Goal: Information Seeking & Learning: Learn about a topic

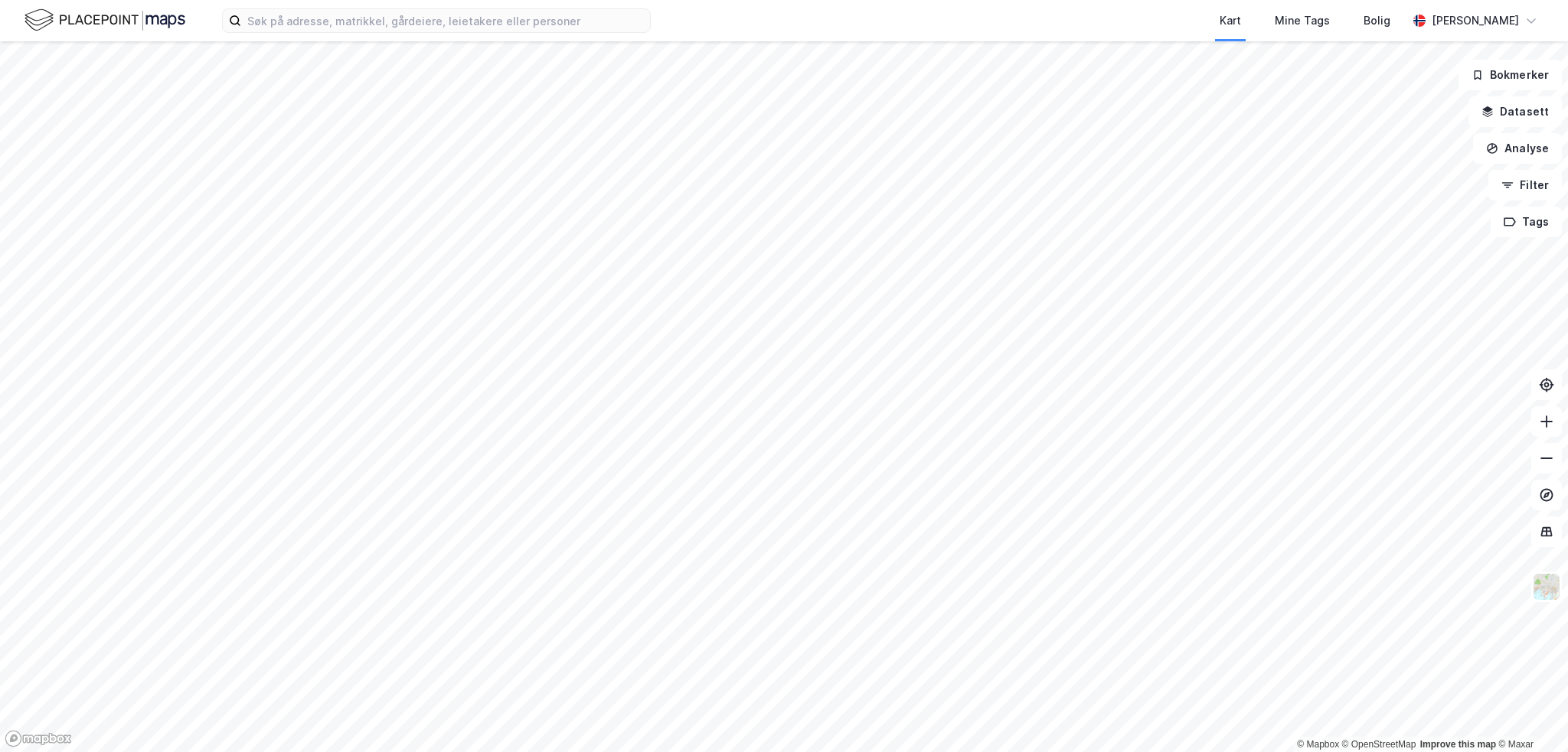
click at [377, 33] on div "Kart Mine Tags [PERSON_NAME] [PERSON_NAME]" at bounding box center [784, 21] width 1568 height 42
click at [380, 23] on input at bounding box center [446, 20] width 409 height 23
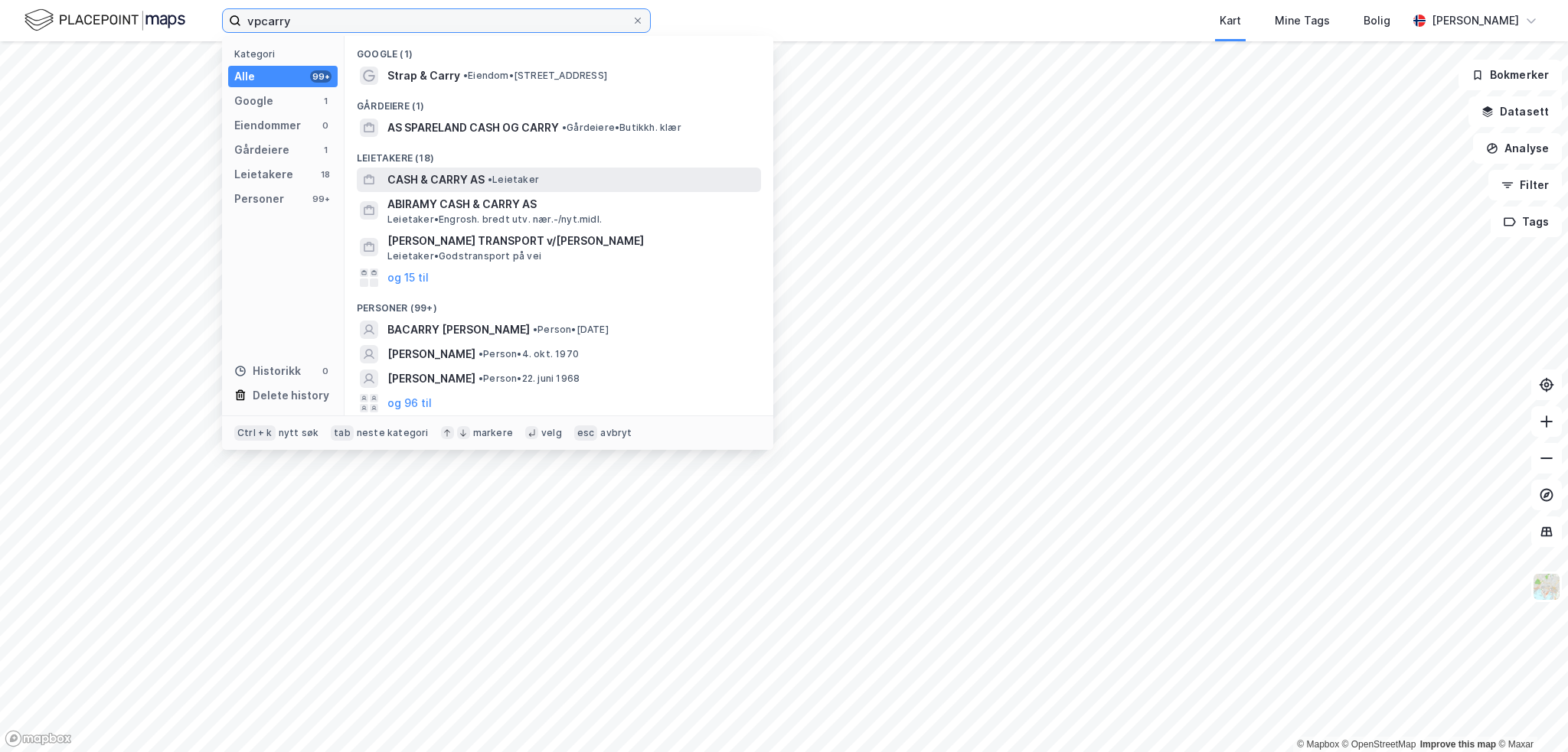
type input "vpcarry"
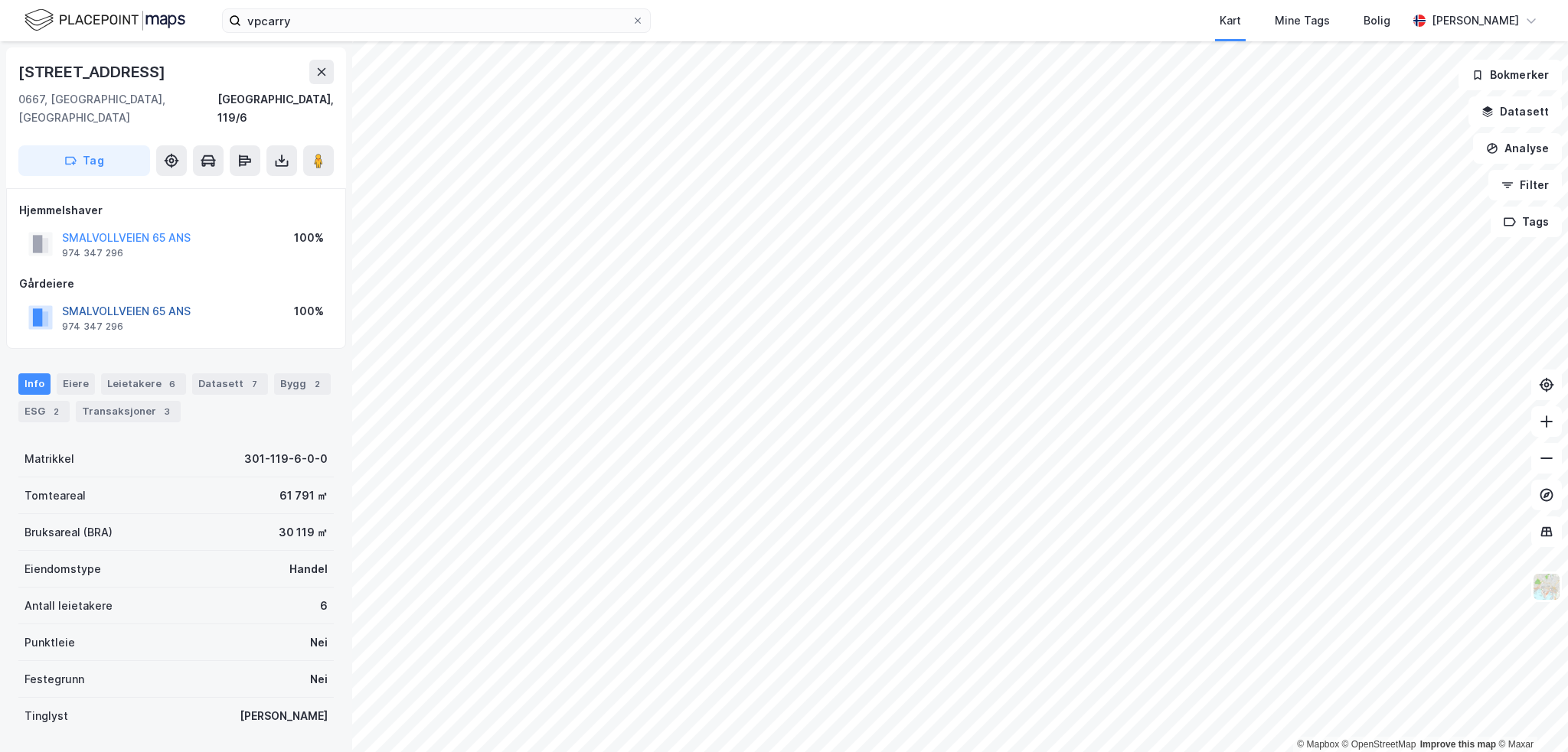
click at [0, 0] on button "SMALVOLLVEIEN 65 ANS" at bounding box center [0, 0] width 0 height 0
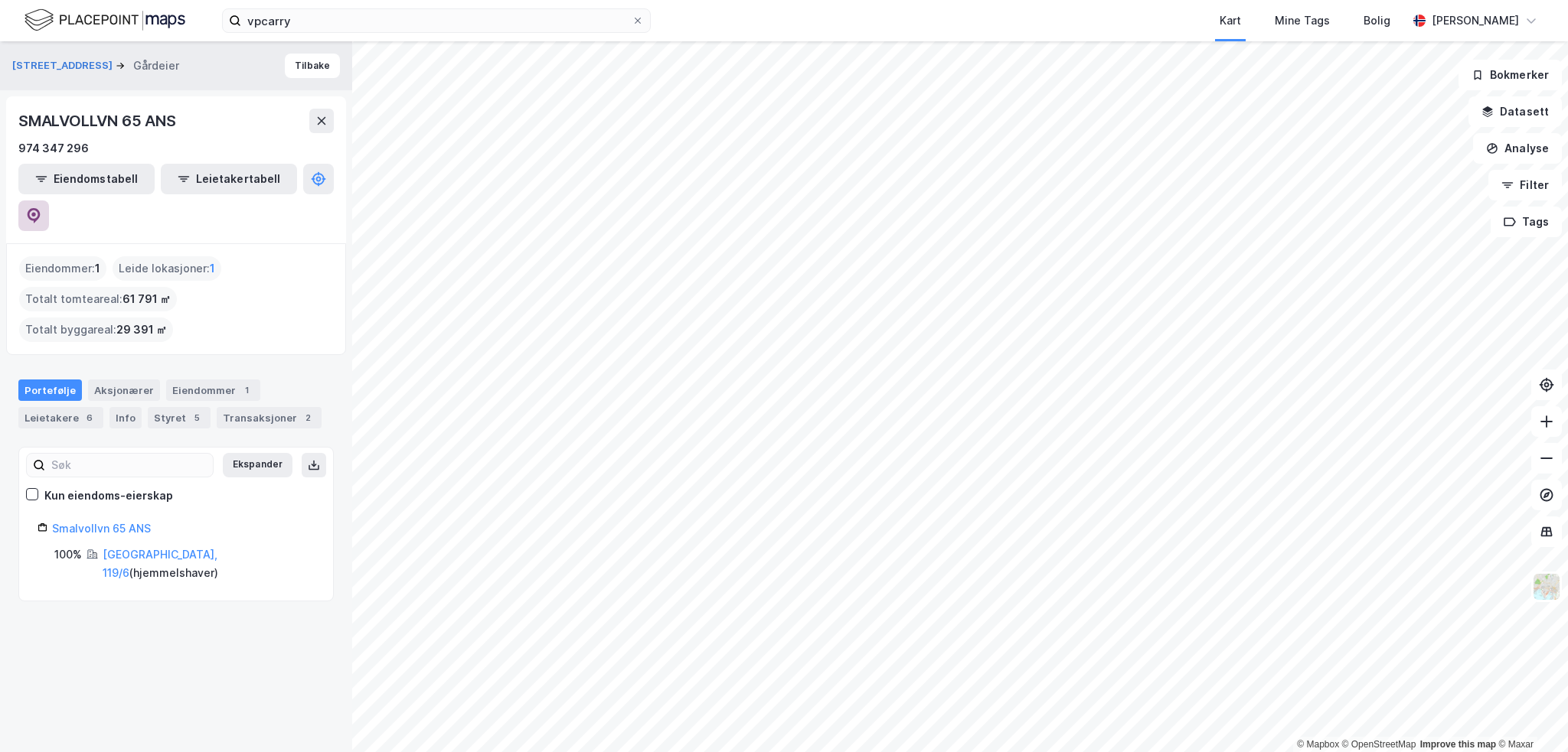
click at [36, 212] on icon at bounding box center [33, 214] width 5 height 5
drag, startPoint x: 218, startPoint y: 354, endPoint x: 227, endPoint y: 360, distance: 10.8
click at [222, 407] on div "Transaksjoner 2" at bounding box center [269, 418] width 105 height 22
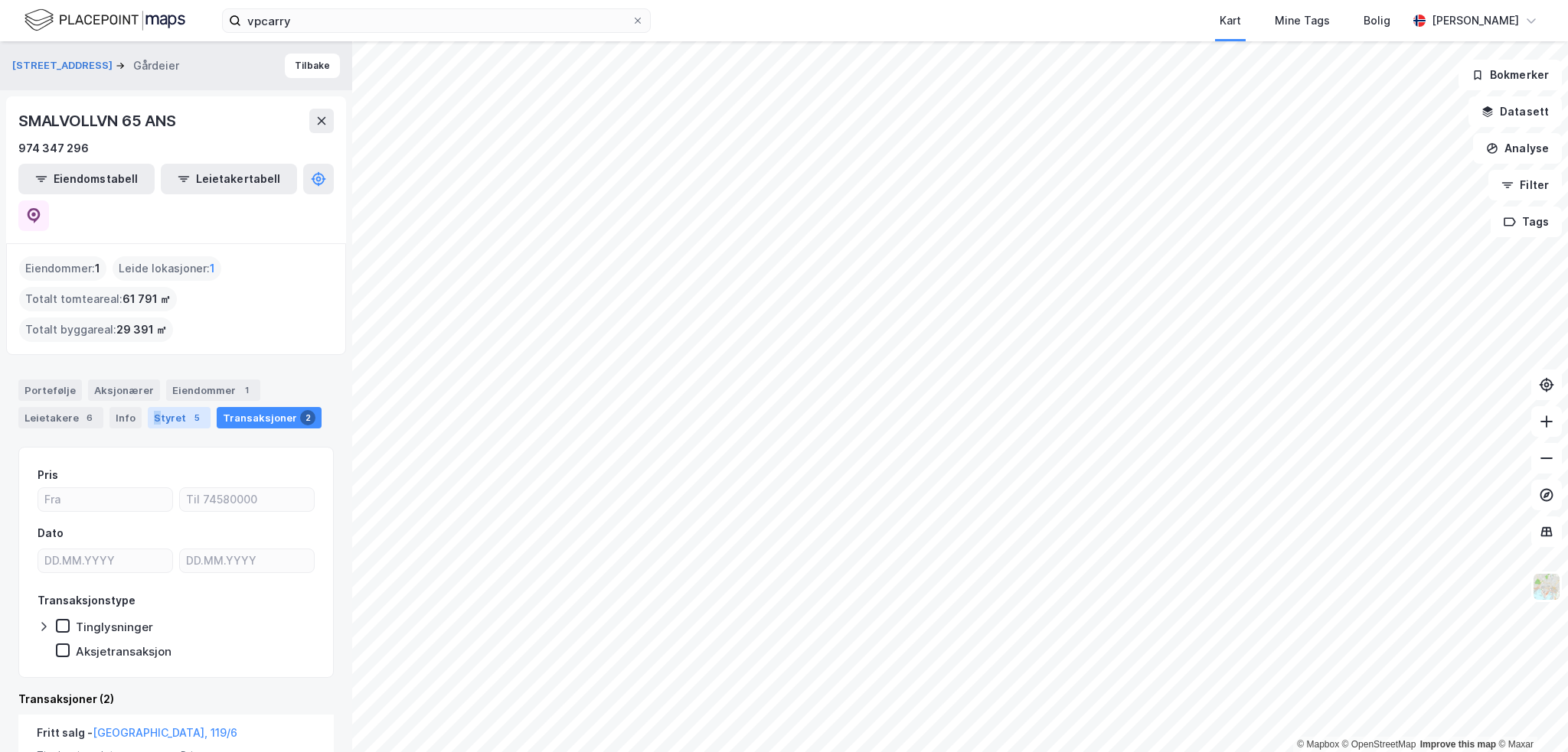
click at [152, 407] on div "Styret 5" at bounding box center [178, 418] width 62 height 22
